Goal: Task Accomplishment & Management: Use online tool/utility

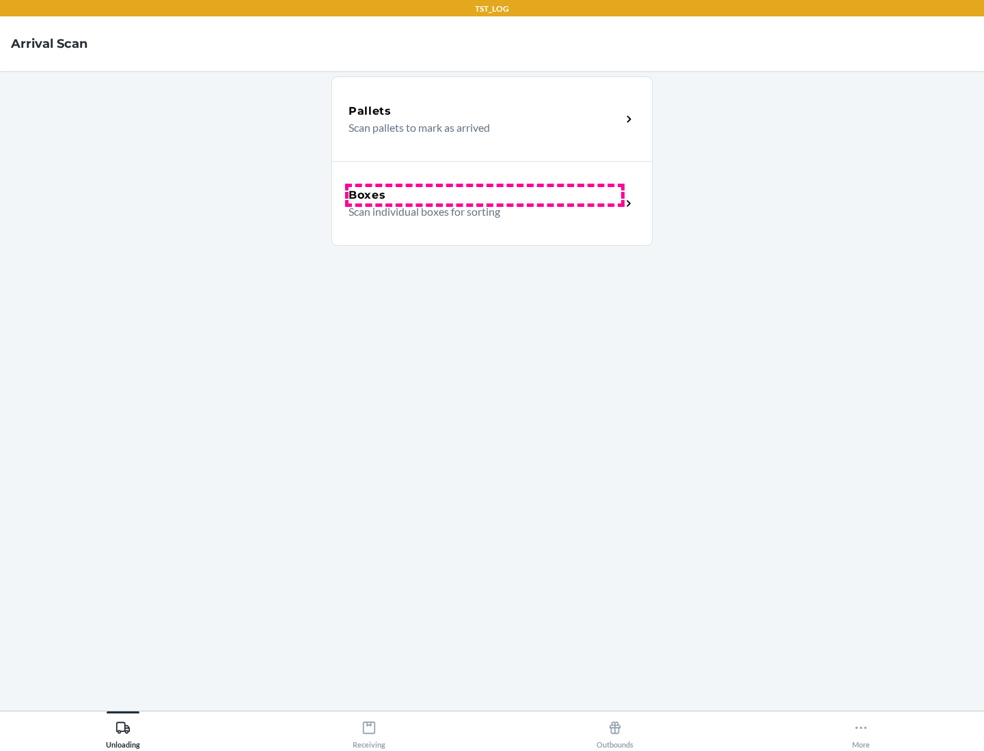
click at [484, 195] on div "Boxes" at bounding box center [484, 195] width 273 height 16
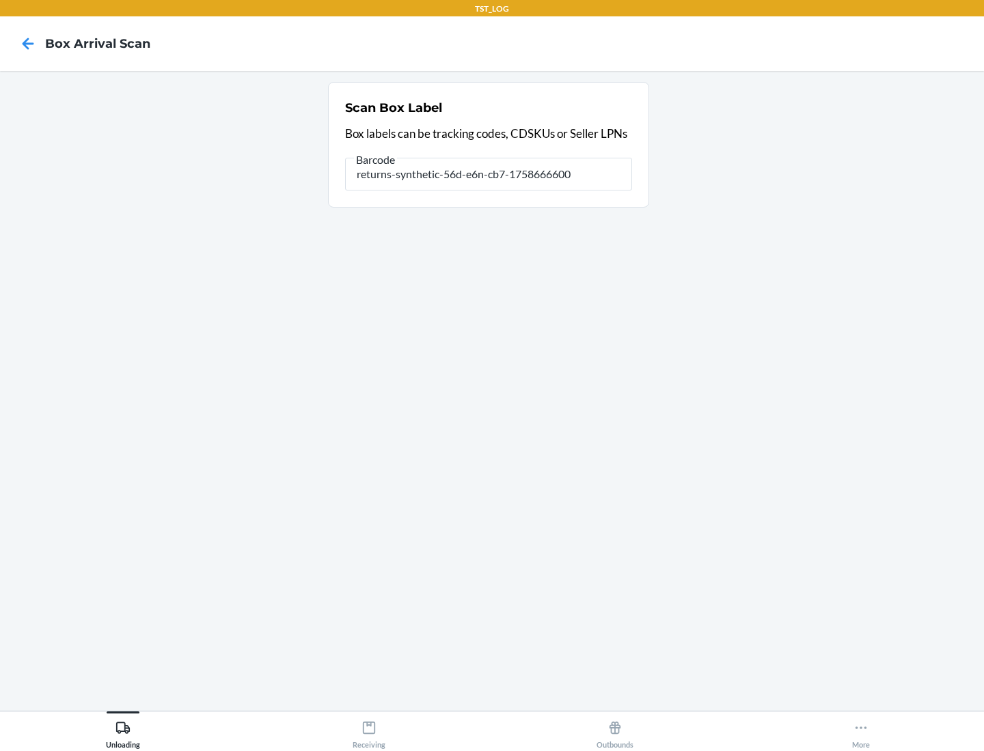
type input "returns-synthetic-56d-e6n-cb7-1758666600"
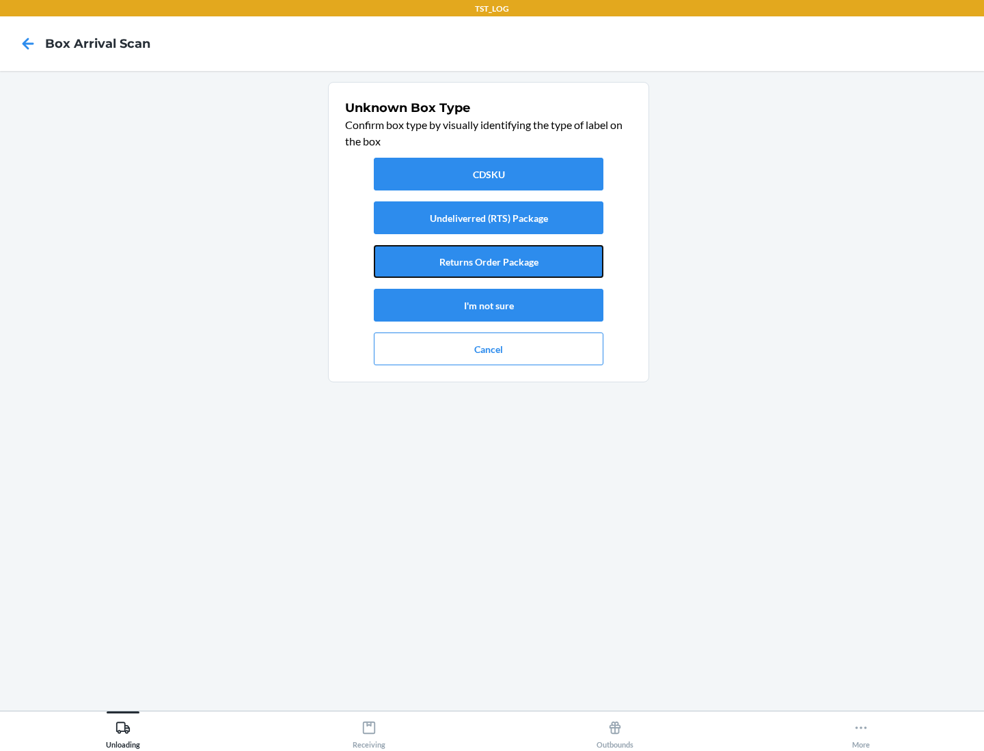
click at [488, 262] on button "Returns Order Package" at bounding box center [489, 261] width 230 height 33
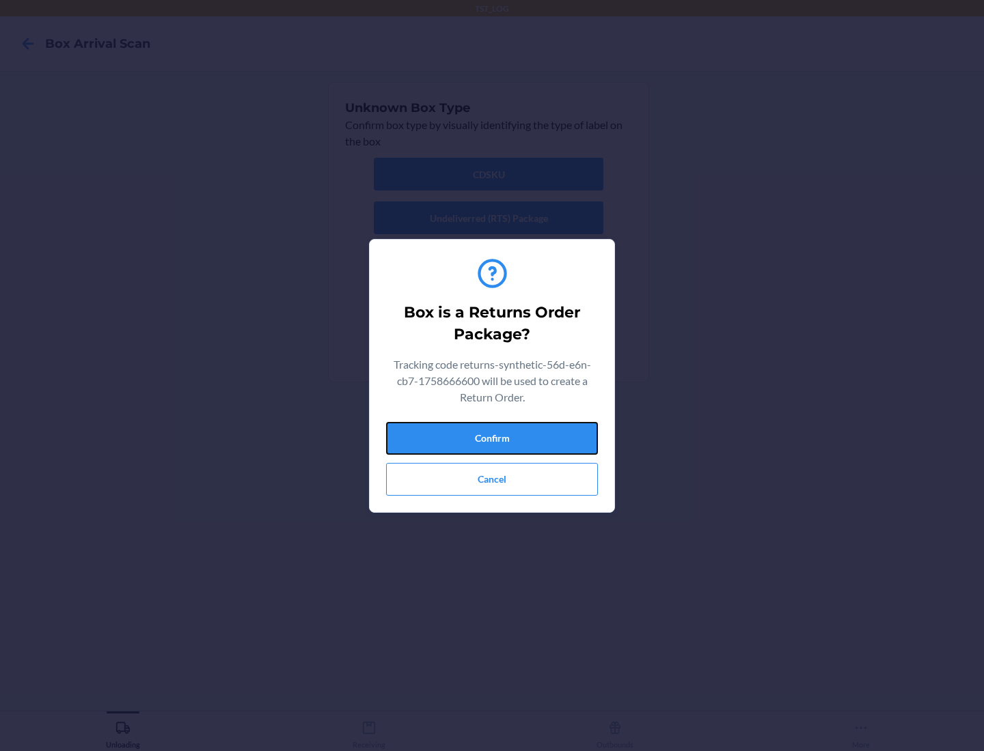
click at [492, 438] on button "Confirm" at bounding box center [492, 438] width 212 height 33
